Goal: Information Seeking & Learning: Learn about a topic

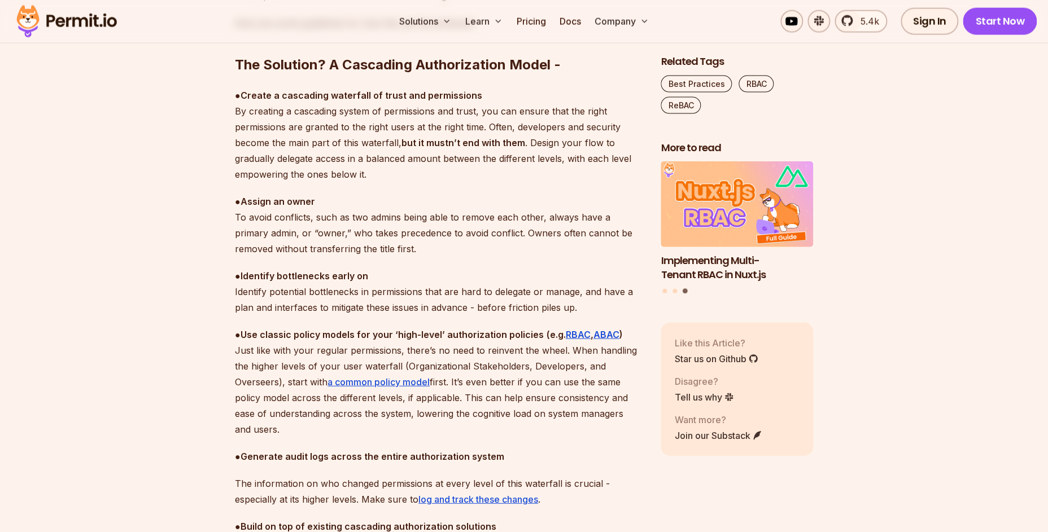
scroll to position [3414, 0]
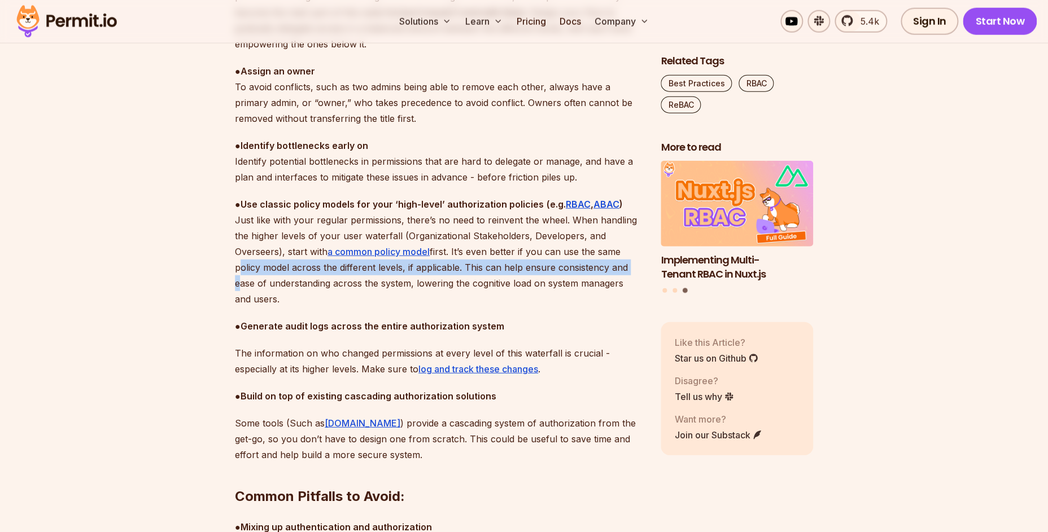
drag, startPoint x: 252, startPoint y: 275, endPoint x: 291, endPoint y: 249, distance: 47.3
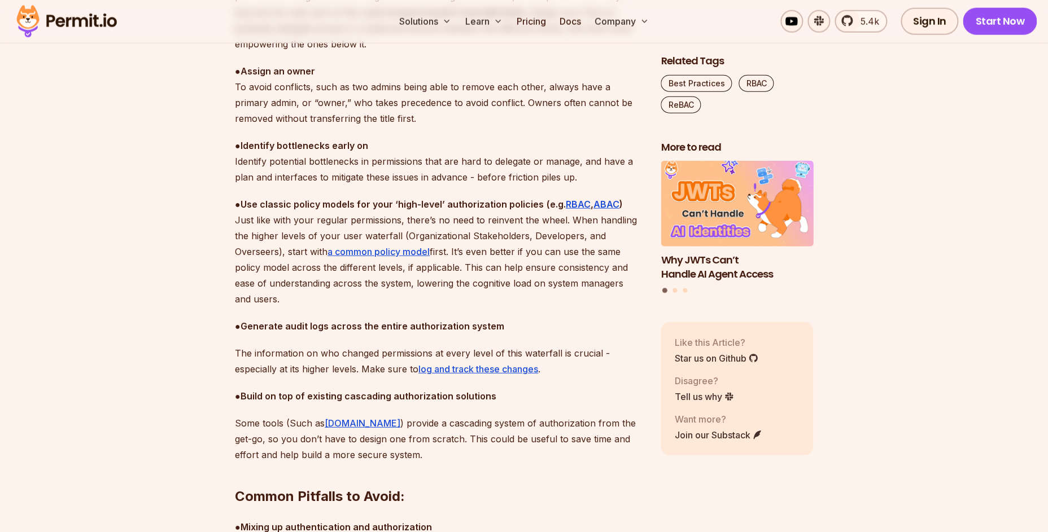
click at [401, 273] on p "● Use classic policy models for your ‘high-level’ authorization policies (e.g. …" at bounding box center [439, 251] width 408 height 111
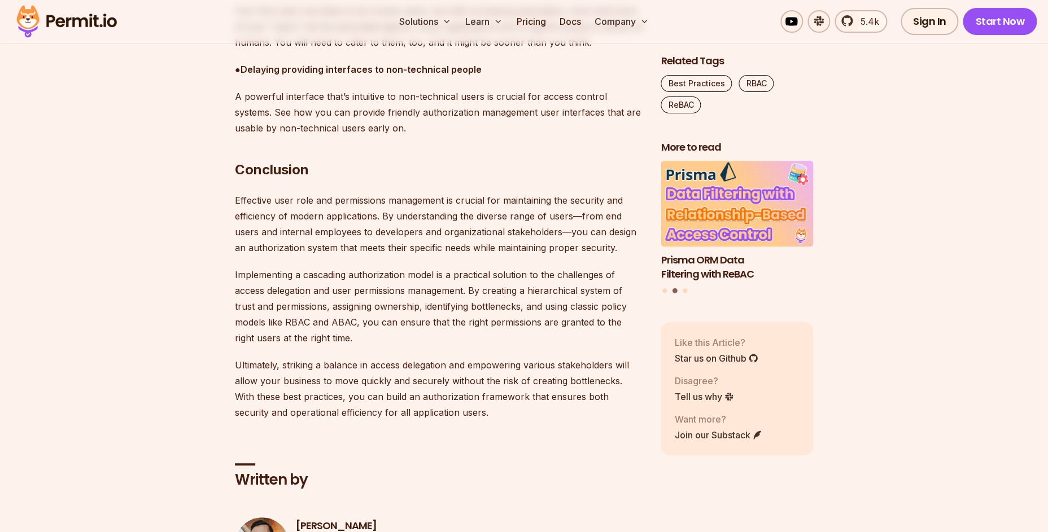
scroll to position [4305, 0]
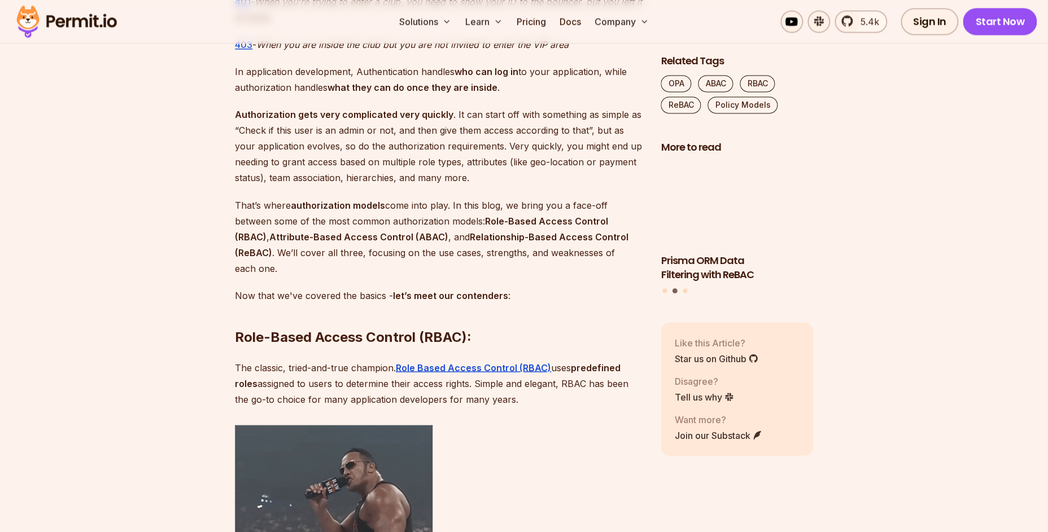
scroll to position [878, 0]
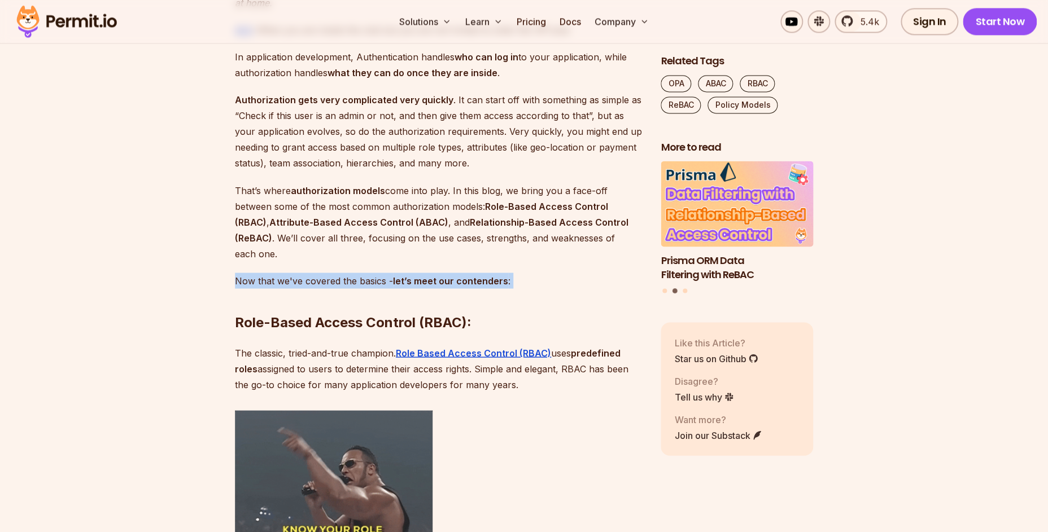
drag, startPoint x: 525, startPoint y: 268, endPoint x: 565, endPoint y: 273, distance: 40.4
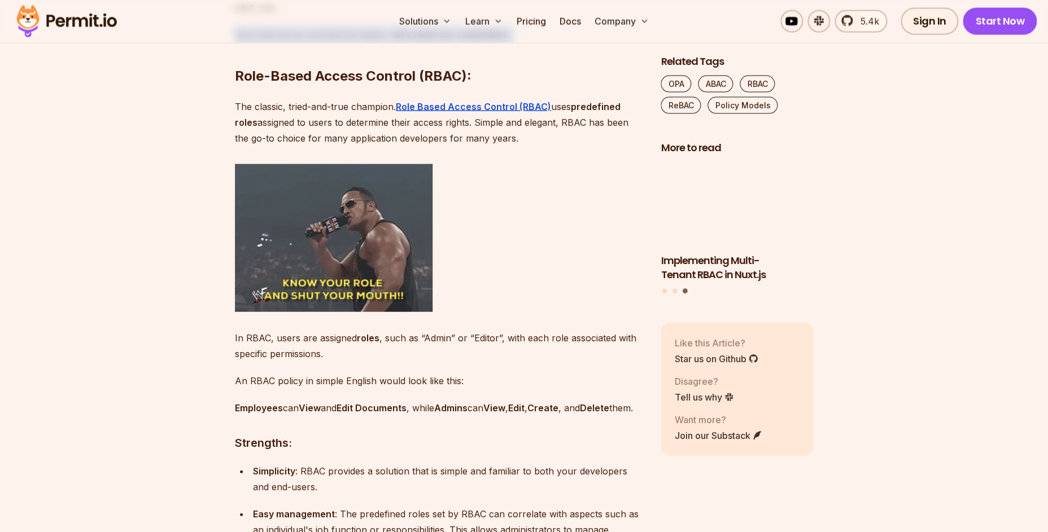
scroll to position [1253, 0]
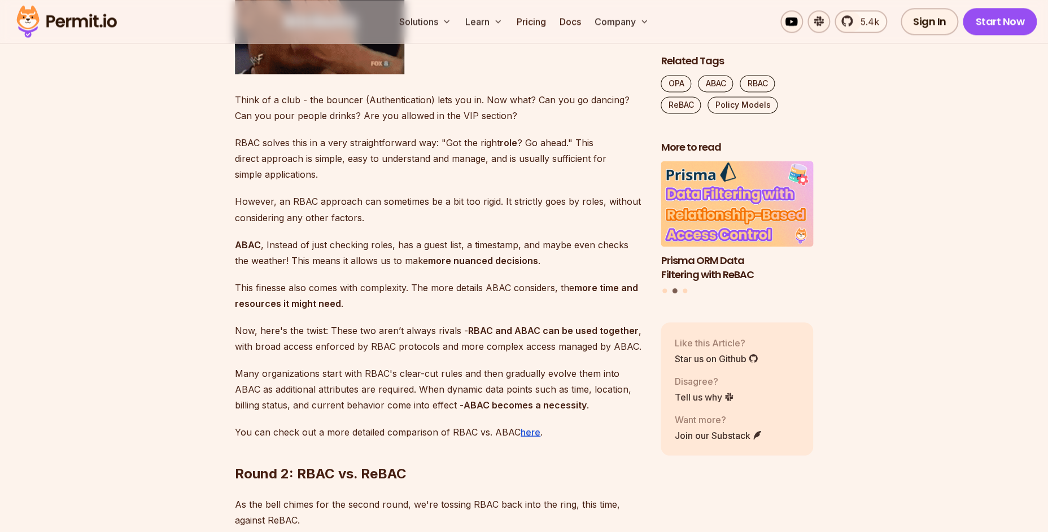
scroll to position [4960, 0]
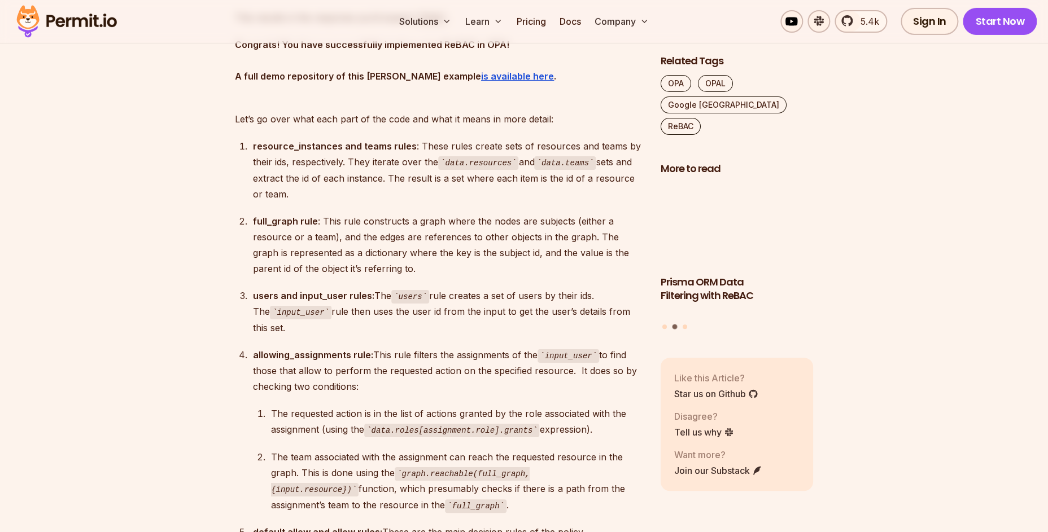
scroll to position [6178, 0]
